Goal: Find specific fact: Find specific fact

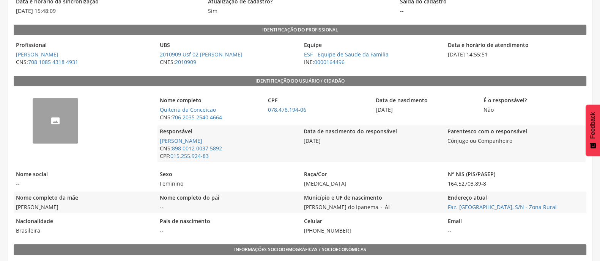
scroll to position [103, 0]
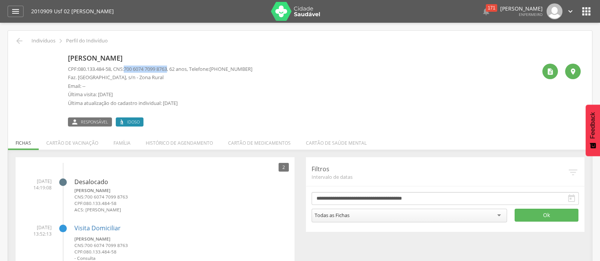
drag, startPoint x: 128, startPoint y: 69, endPoint x: 175, endPoint y: 68, distance: 46.3
click at [175, 68] on p "CPF: 080.133.484-58 , CNS: [PHONE_NUMBER] , 62 anos, Telefone: [PHONE_NUMBER]" at bounding box center [160, 69] width 184 height 7
copy span "700 6074 7099 8763"
